Goal: Task Accomplishment & Management: Manage account settings

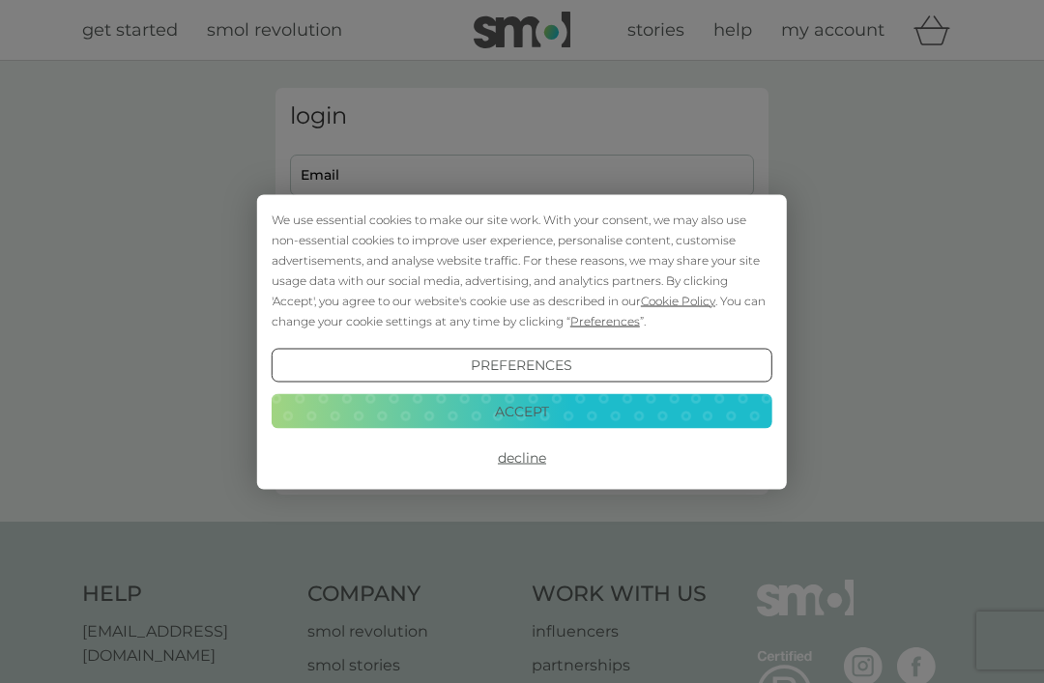
click at [530, 469] on button "Decline" at bounding box center [522, 458] width 501 height 35
click at [532, 463] on button "Decline" at bounding box center [522, 458] width 501 height 35
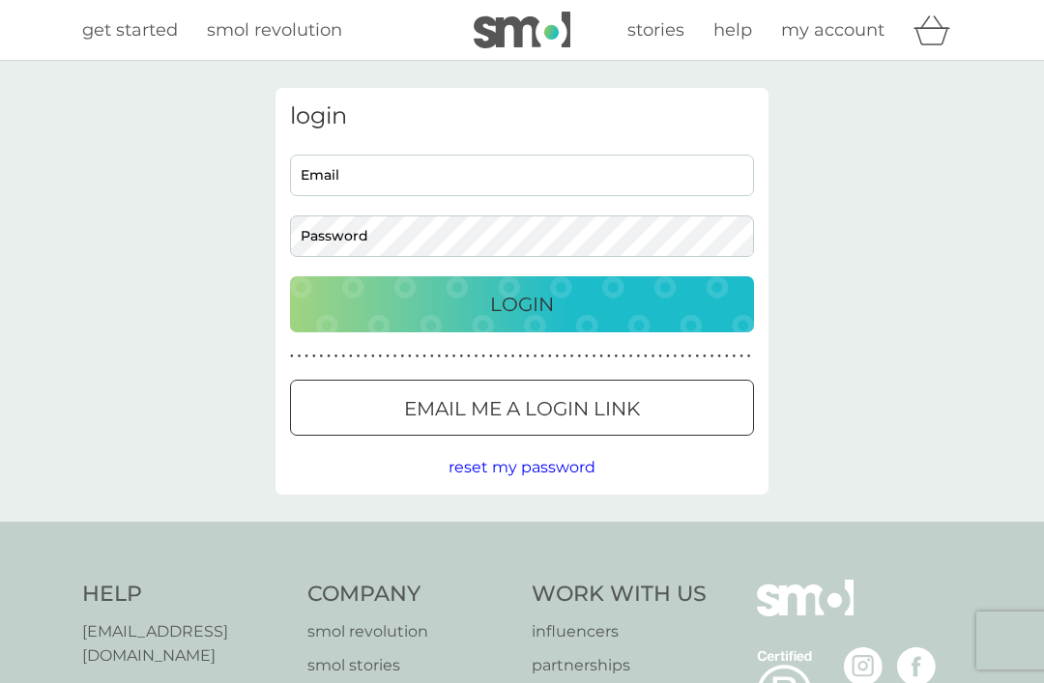
click at [554, 174] on input "Email" at bounding box center [522, 176] width 464 height 42
click at [519, 171] on input "Email" at bounding box center [522, 176] width 464 height 42
type input "[EMAIL_ADDRESS][DOMAIN_NAME]"
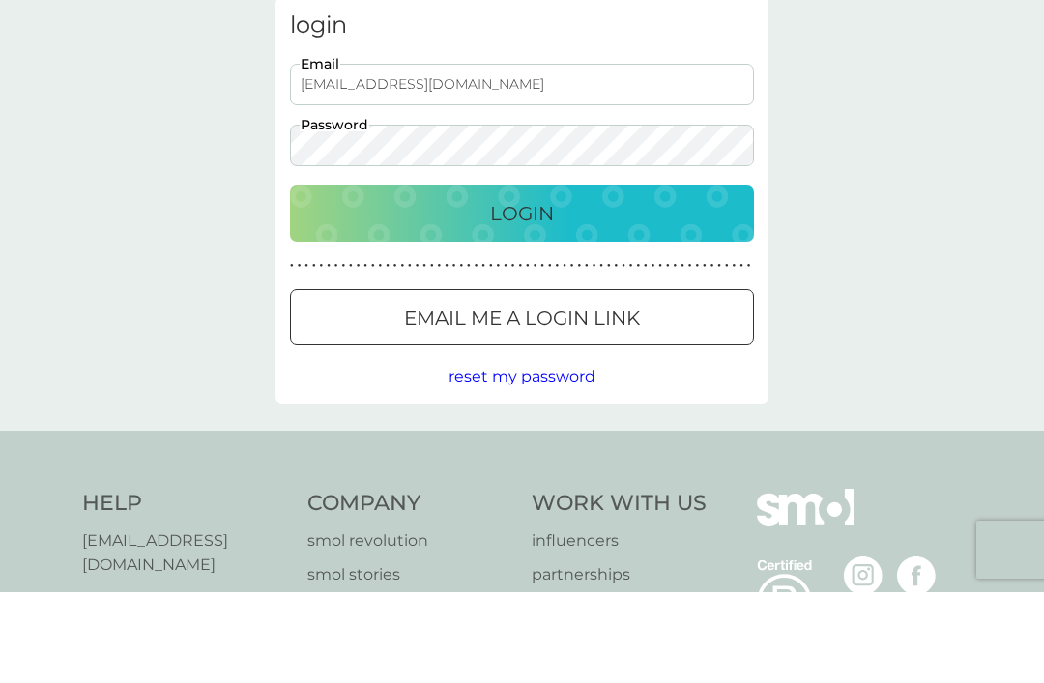
click at [539, 289] on p "Login" at bounding box center [522, 304] width 64 height 31
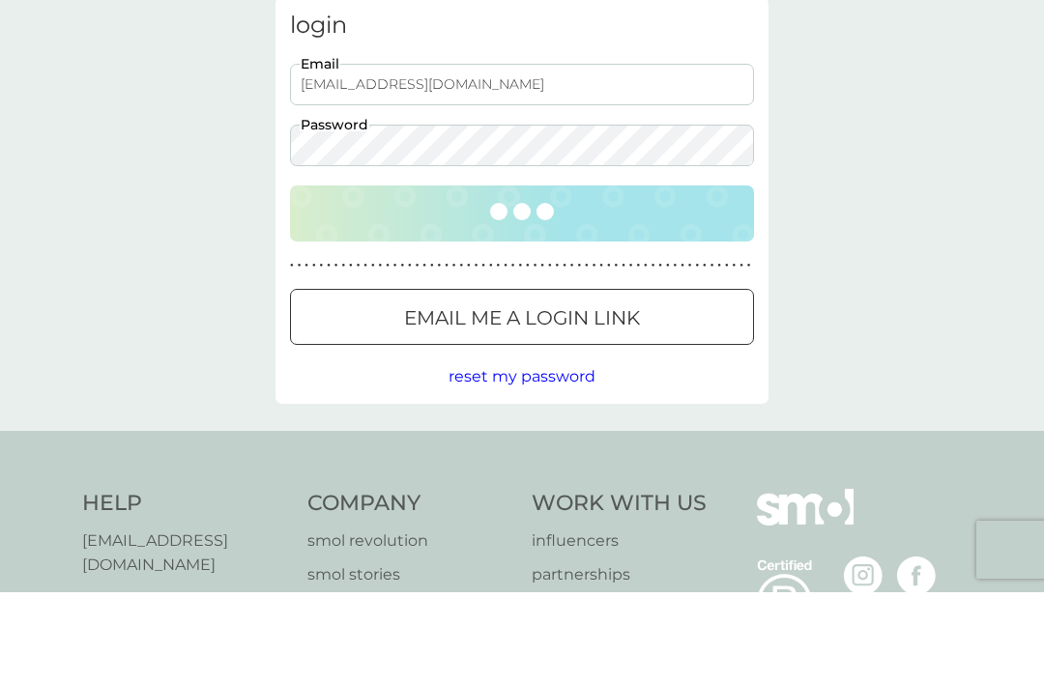
scroll to position [91, 0]
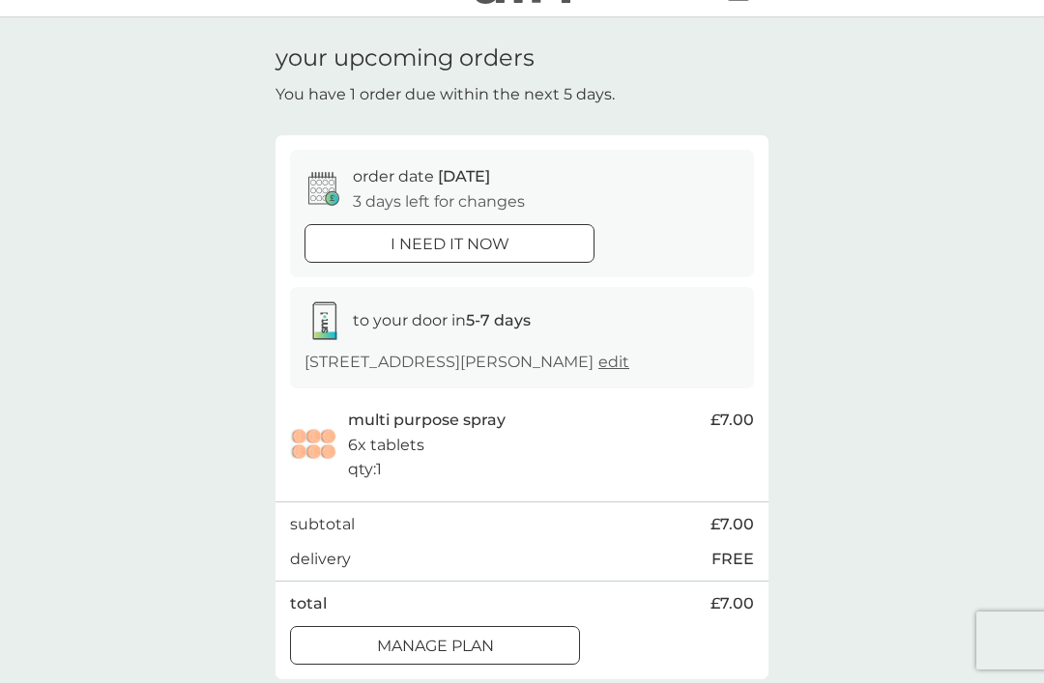
scroll to position [60, 0]
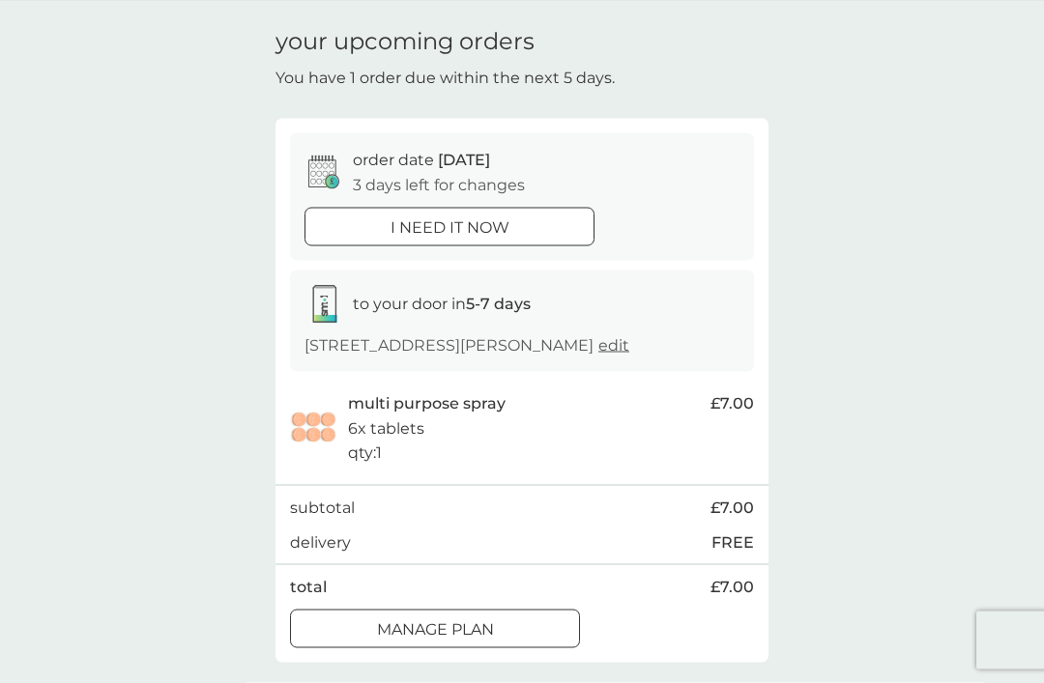
click at [496, 618] on div "Manage plan" at bounding box center [435, 630] width 288 height 25
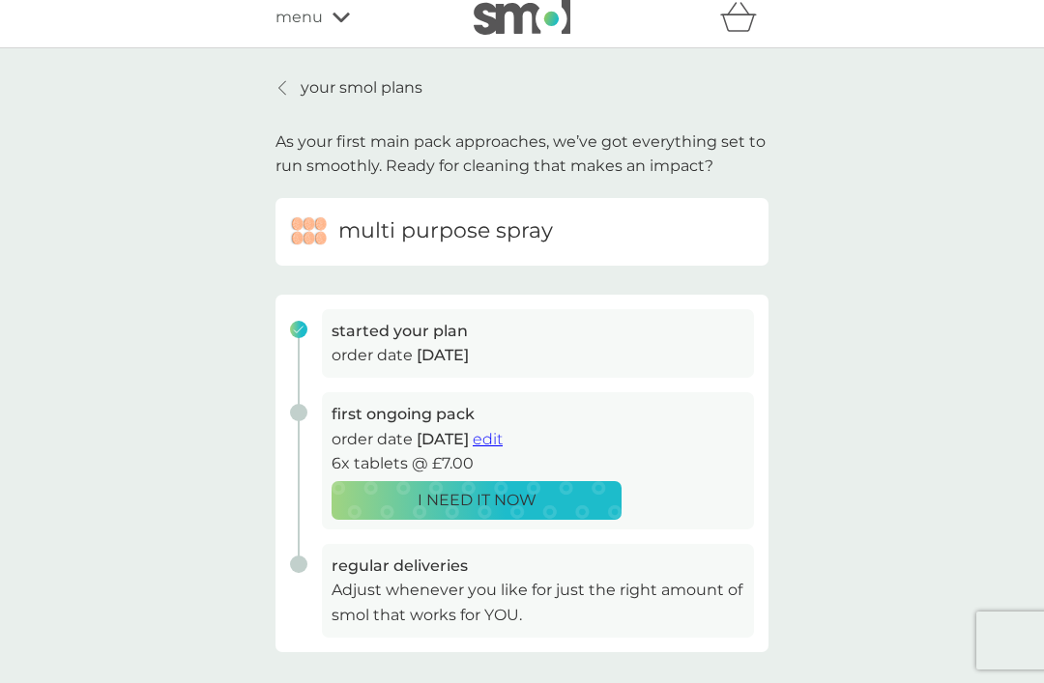
scroll to position [14, 0]
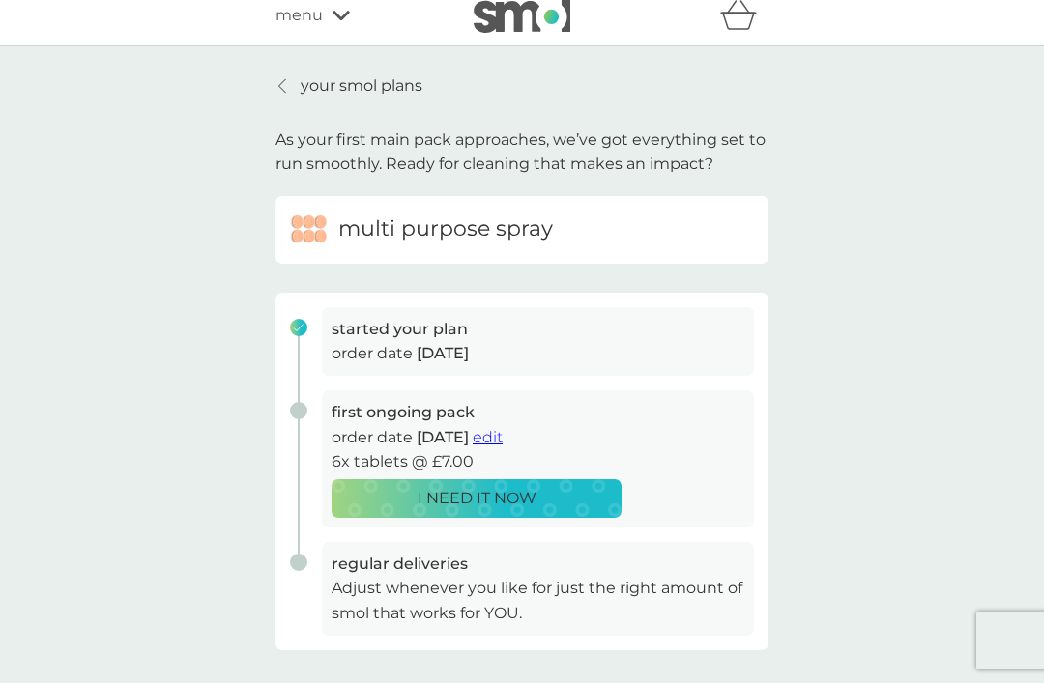
click at [503, 431] on span "edit" at bounding box center [488, 437] width 30 height 18
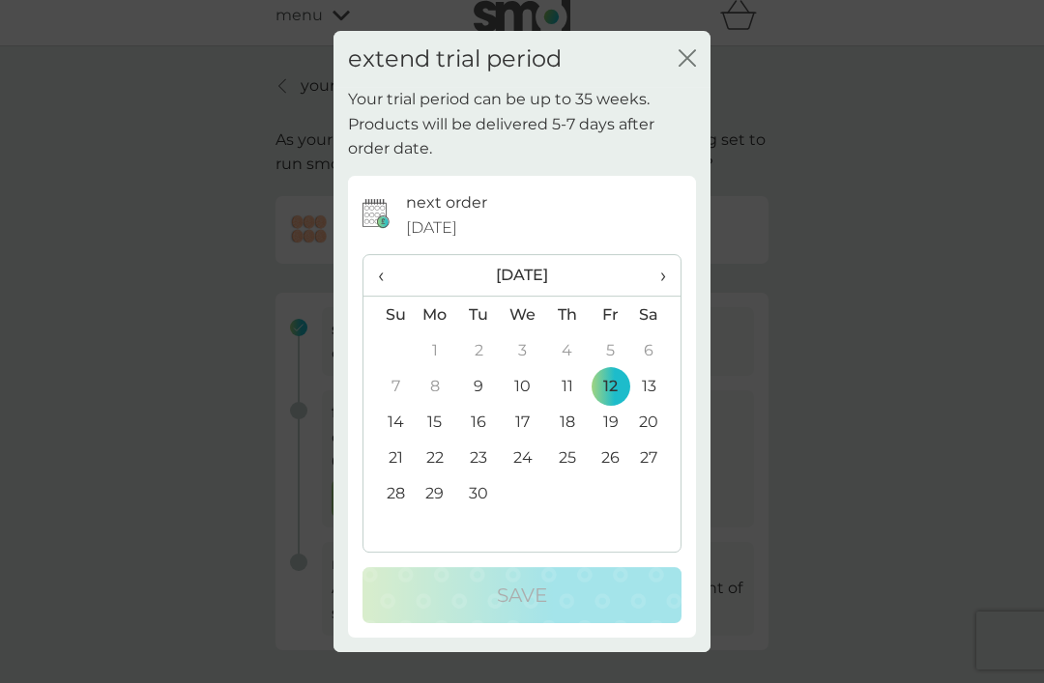
click at [667, 275] on th "›" at bounding box center [656, 276] width 48 height 42
click at [533, 495] on td "29" at bounding box center [523, 493] width 44 height 36
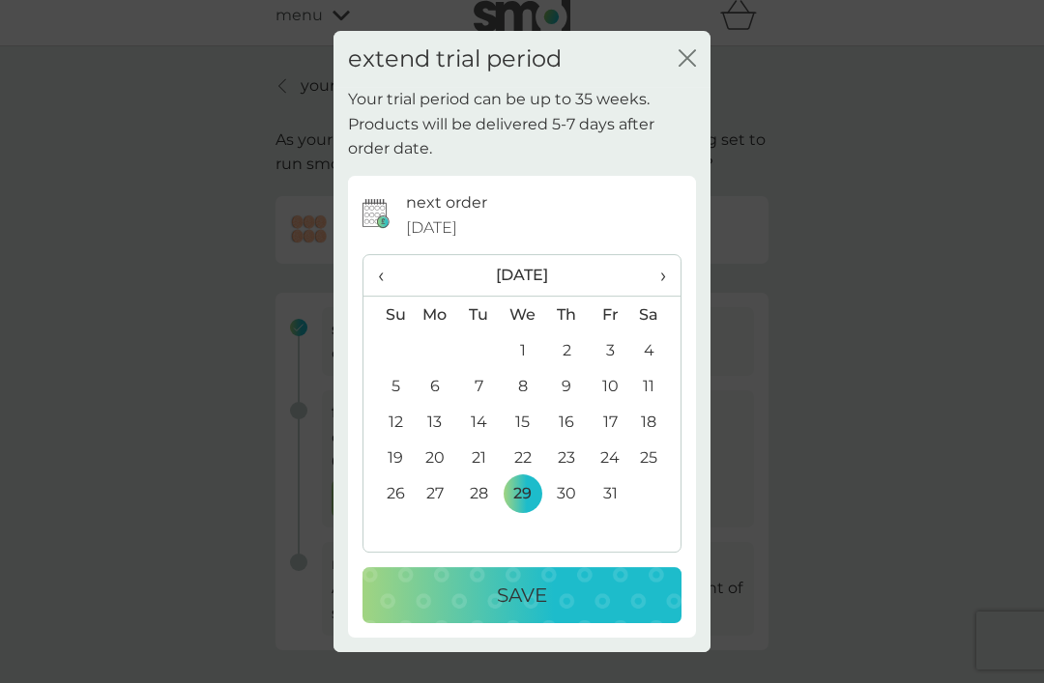
click at [584, 600] on div "Save" at bounding box center [522, 595] width 280 height 31
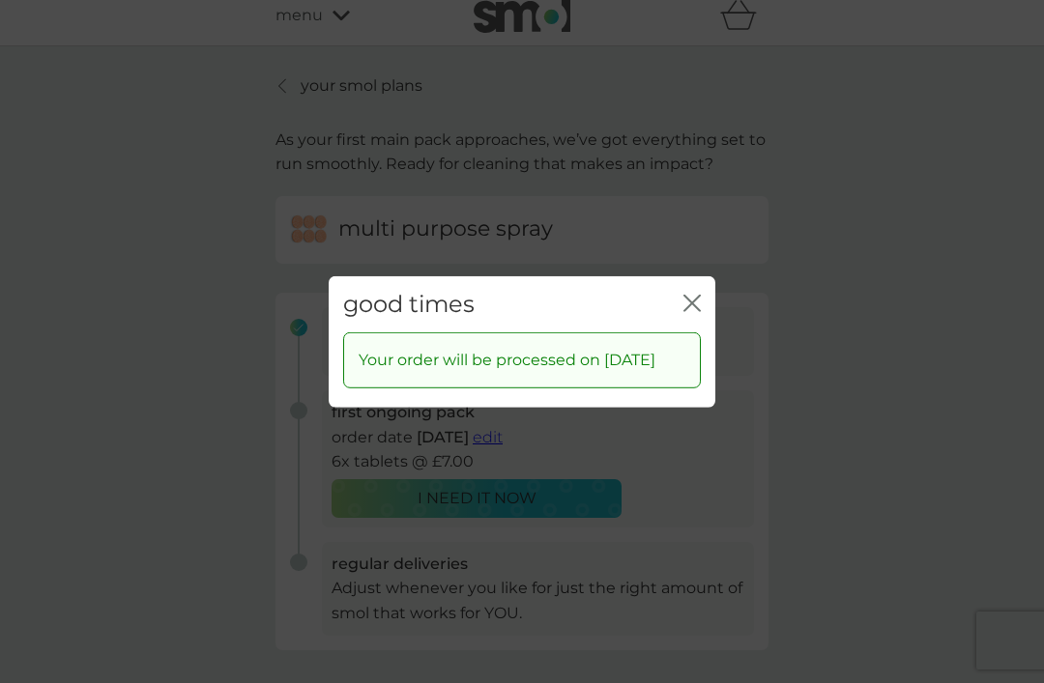
click at [696, 295] on icon "close" at bounding box center [696, 302] width 8 height 15
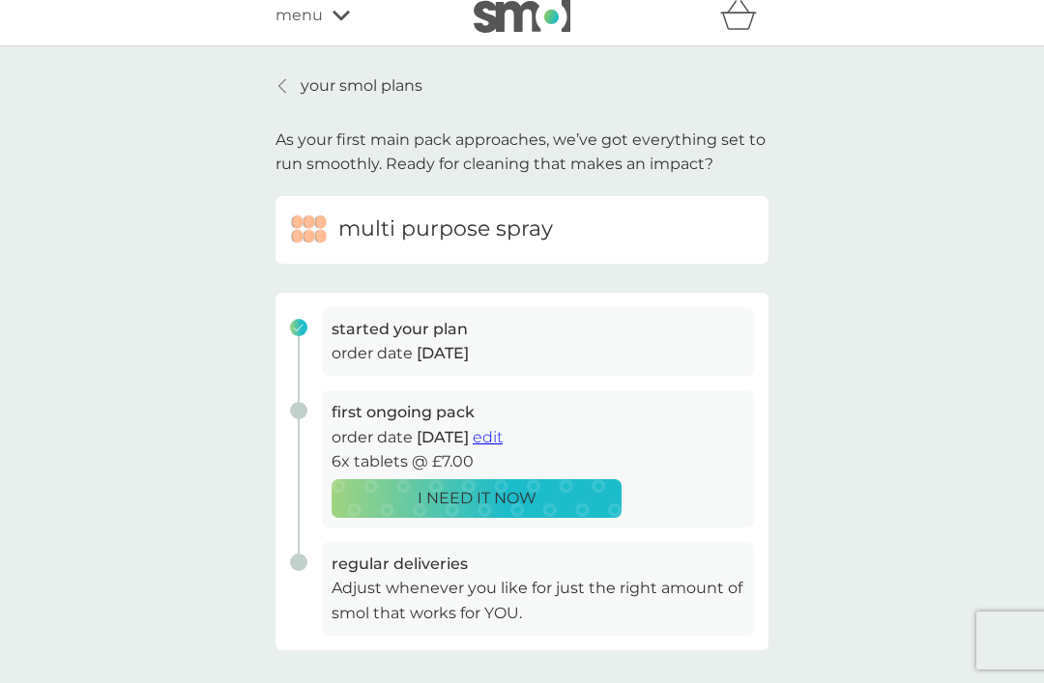
scroll to position [0, 0]
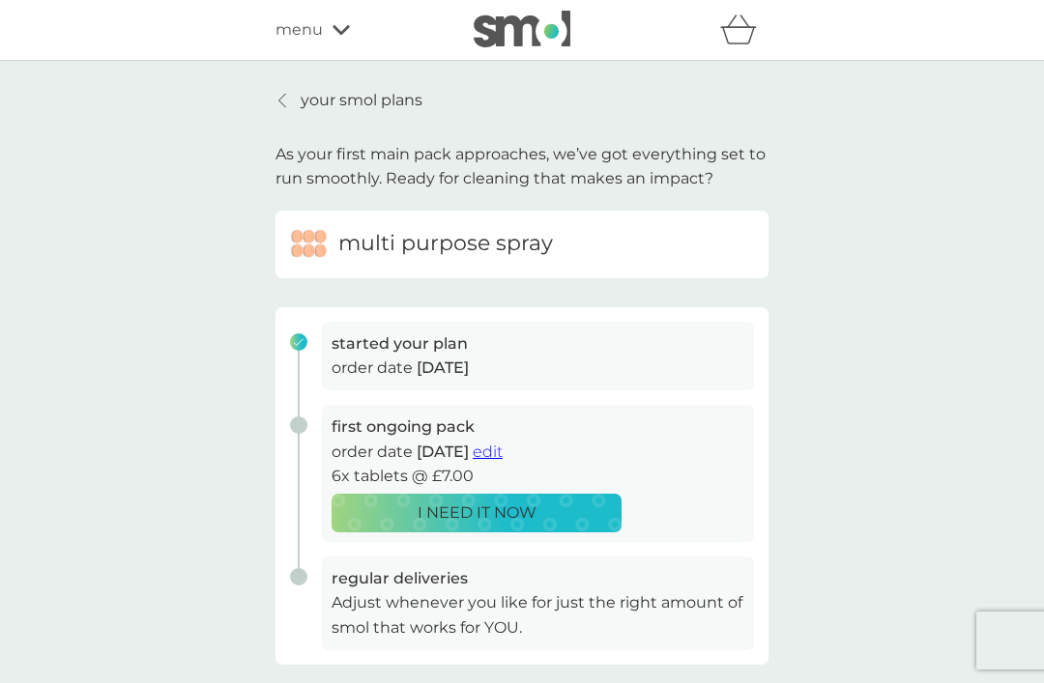
click at [337, 40] on div "menu" at bounding box center [357, 29] width 164 height 25
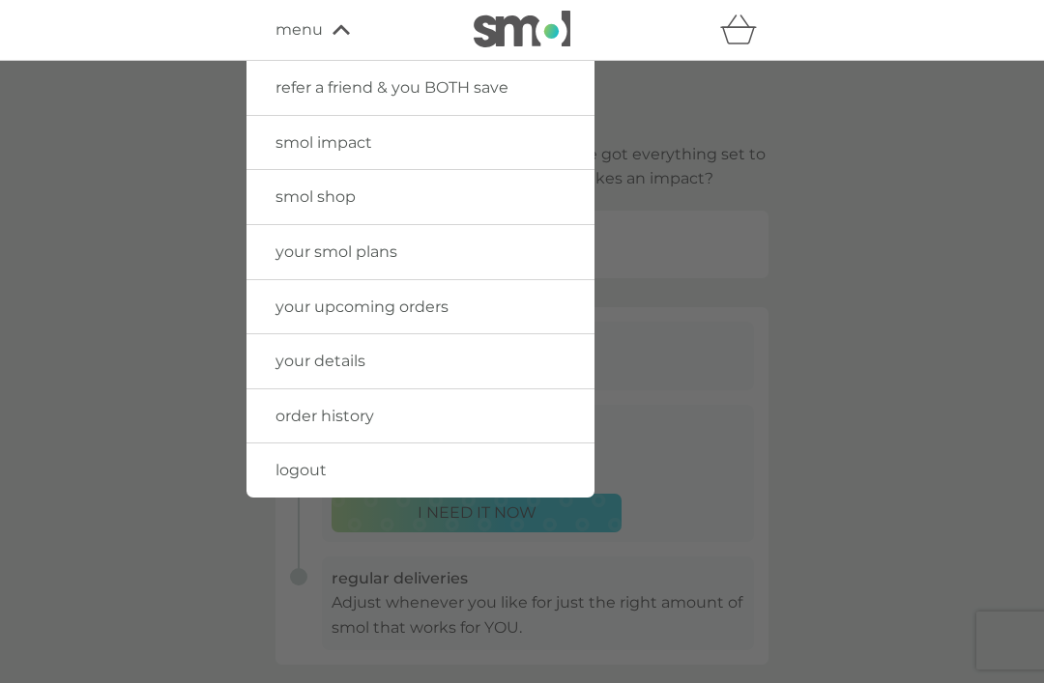
click at [356, 486] on link "logout" at bounding box center [420, 471] width 348 height 54
